Goal: Information Seeking & Learning: Learn about a topic

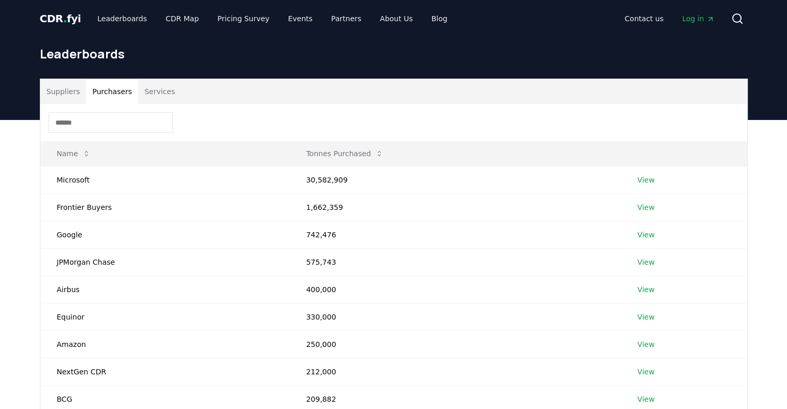
click at [110, 90] on button "Purchasers" at bounding box center [112, 91] width 52 height 25
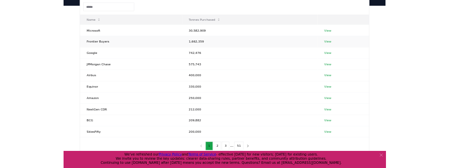
scroll to position [128, 0]
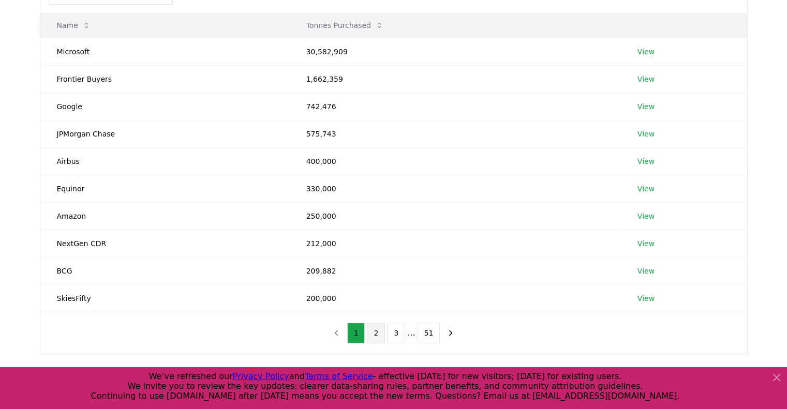
click at [372, 333] on button "2" at bounding box center [376, 333] width 18 height 21
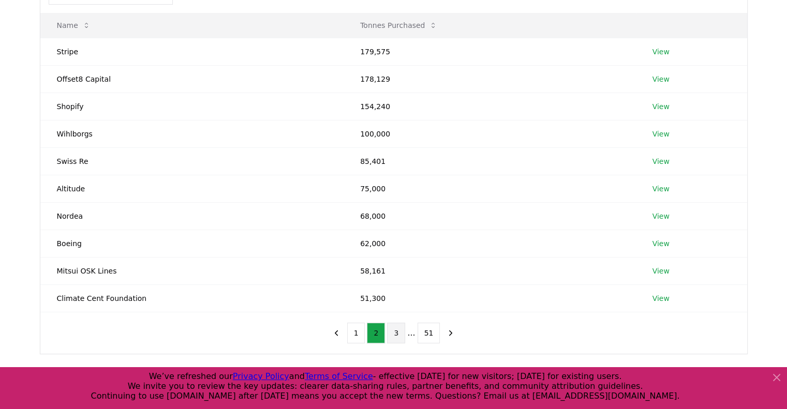
click at [392, 337] on button "3" at bounding box center [396, 333] width 18 height 21
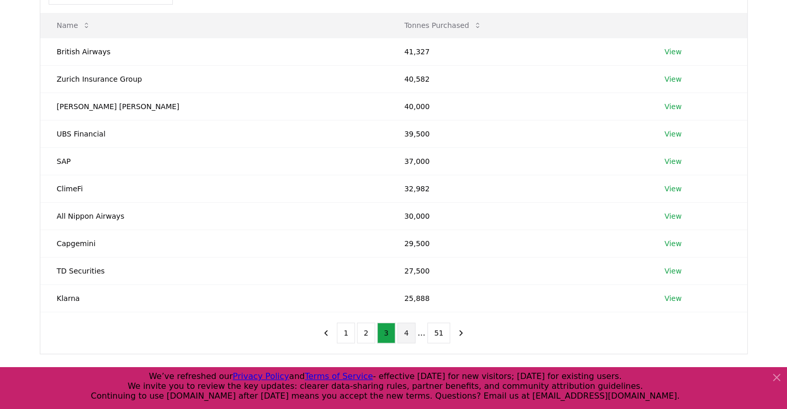
click at [402, 328] on button "4" at bounding box center [406, 333] width 18 height 21
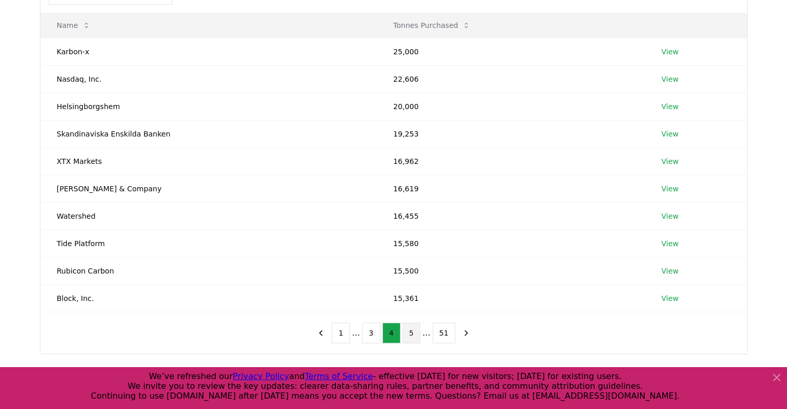
click at [405, 333] on button "5" at bounding box center [411, 333] width 18 height 21
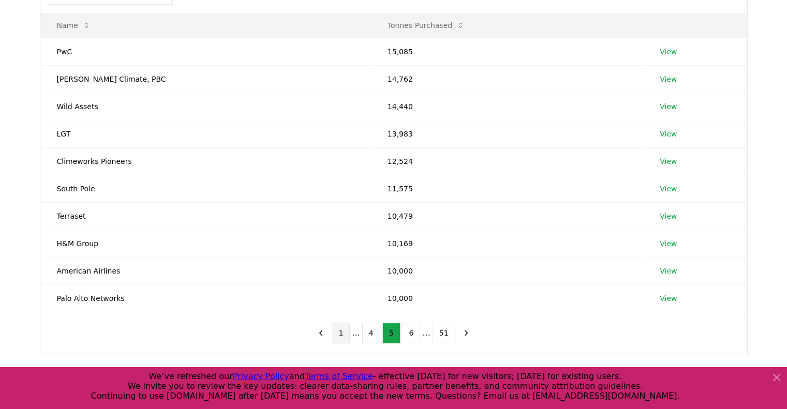
click at [345, 332] on button "1" at bounding box center [341, 333] width 18 height 21
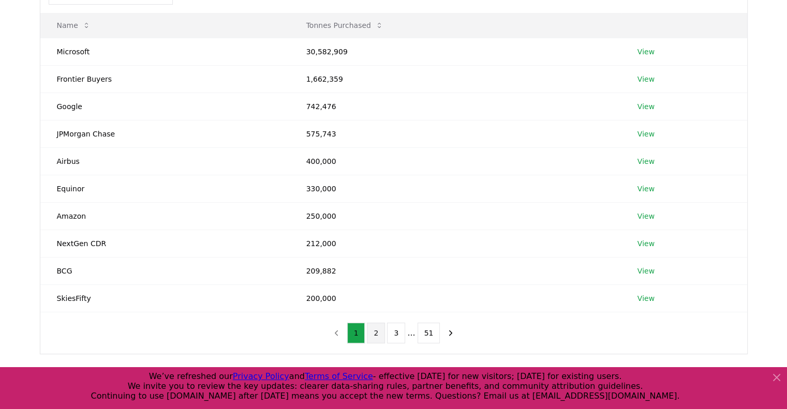
click at [379, 330] on button "2" at bounding box center [376, 333] width 18 height 21
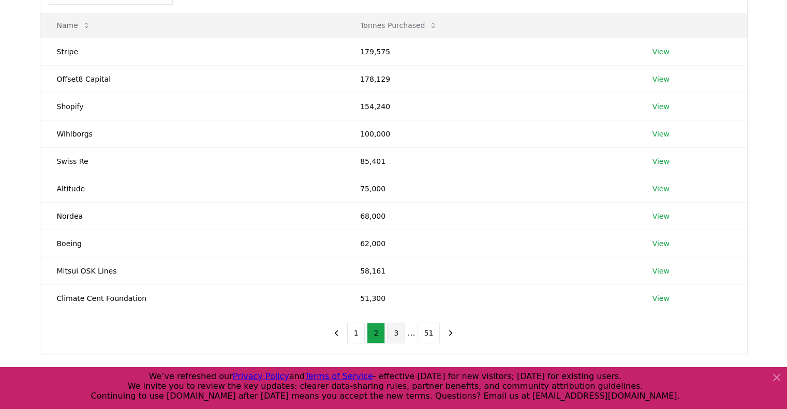
click at [401, 328] on button "3" at bounding box center [396, 333] width 18 height 21
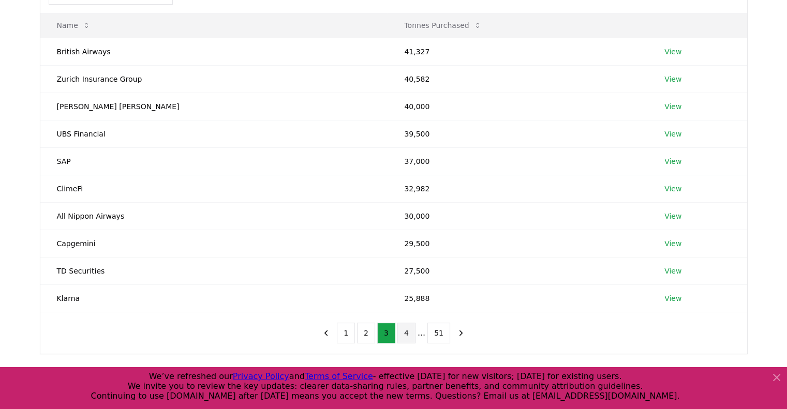
click at [407, 337] on button "4" at bounding box center [406, 333] width 18 height 21
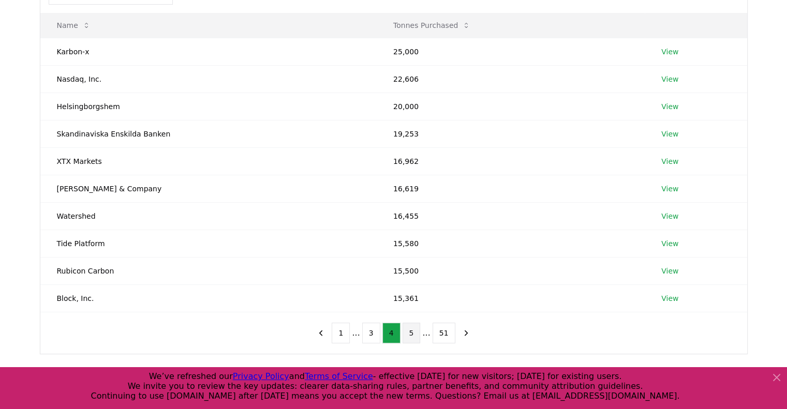
click at [409, 331] on button "5" at bounding box center [411, 333] width 18 height 21
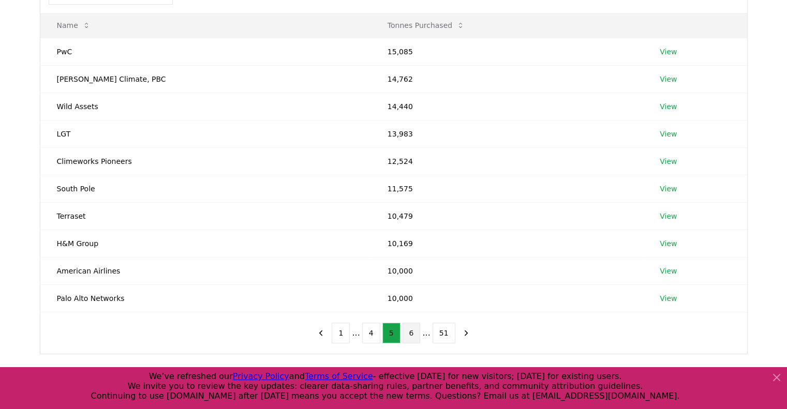
click at [409, 334] on button "6" at bounding box center [411, 333] width 18 height 21
click at [378, 330] on button "5" at bounding box center [371, 333] width 18 height 21
click at [368, 332] on button "4" at bounding box center [371, 333] width 18 height 21
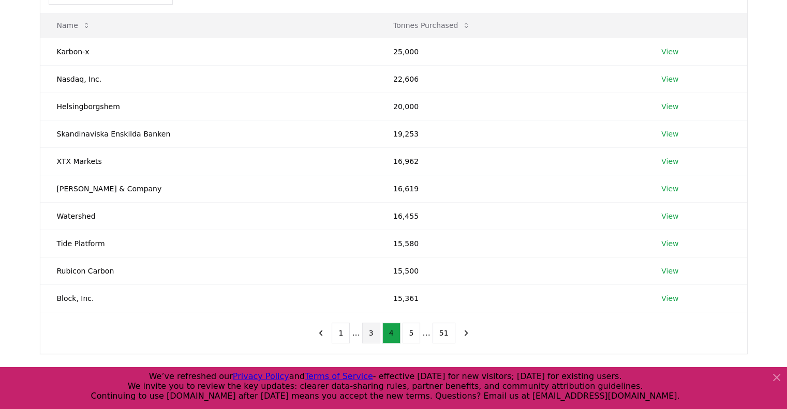
click at [374, 336] on button "3" at bounding box center [371, 333] width 18 height 21
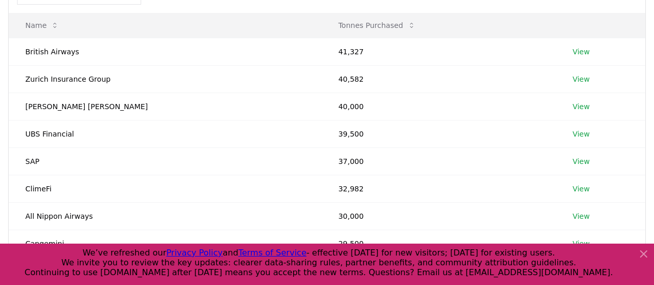
scroll to position [166, 0]
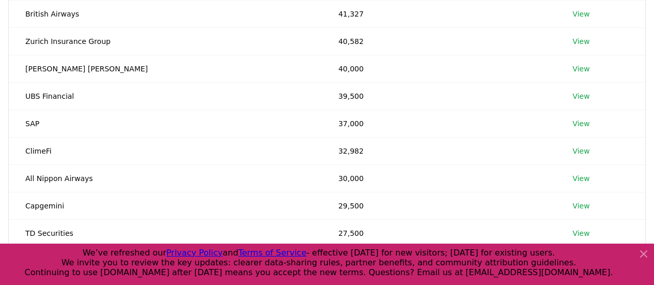
click at [645, 250] on icon at bounding box center [644, 254] width 12 height 12
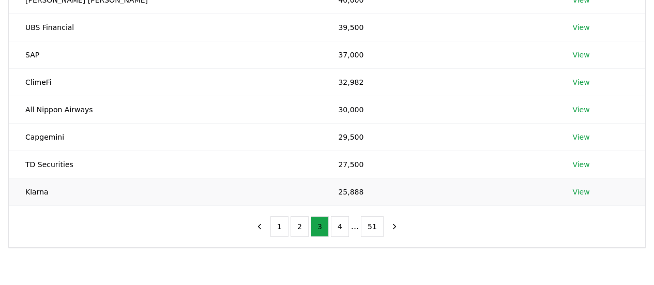
scroll to position [241, 0]
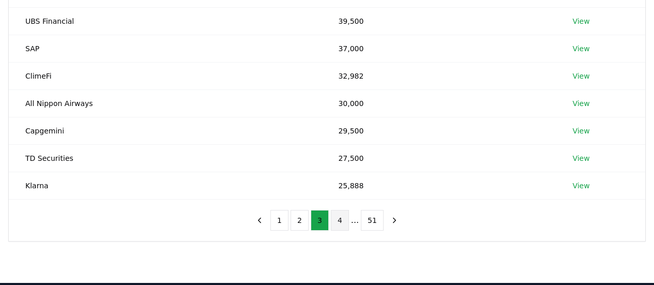
click at [342, 230] on button "4" at bounding box center [340, 220] width 18 height 21
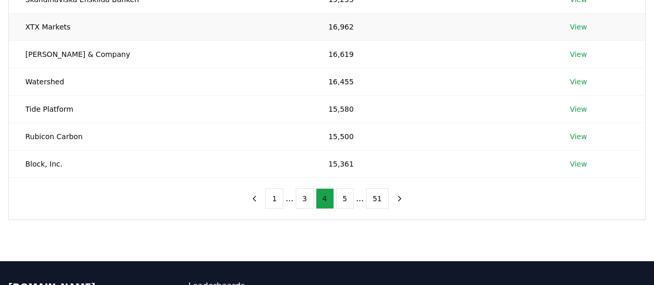
scroll to position [263, 0]
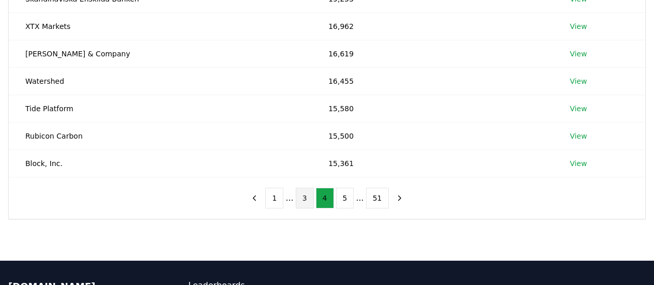
click at [303, 195] on button "3" at bounding box center [305, 198] width 18 height 21
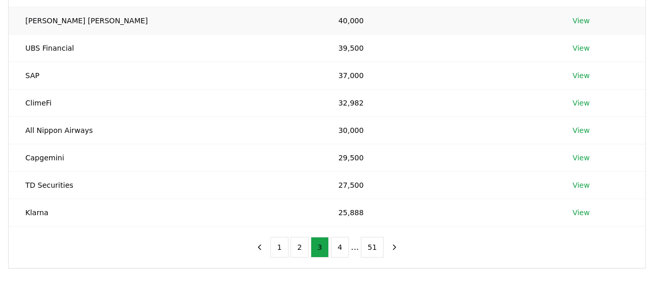
scroll to position [215, 0]
